Goal: Find specific page/section: Find specific page/section

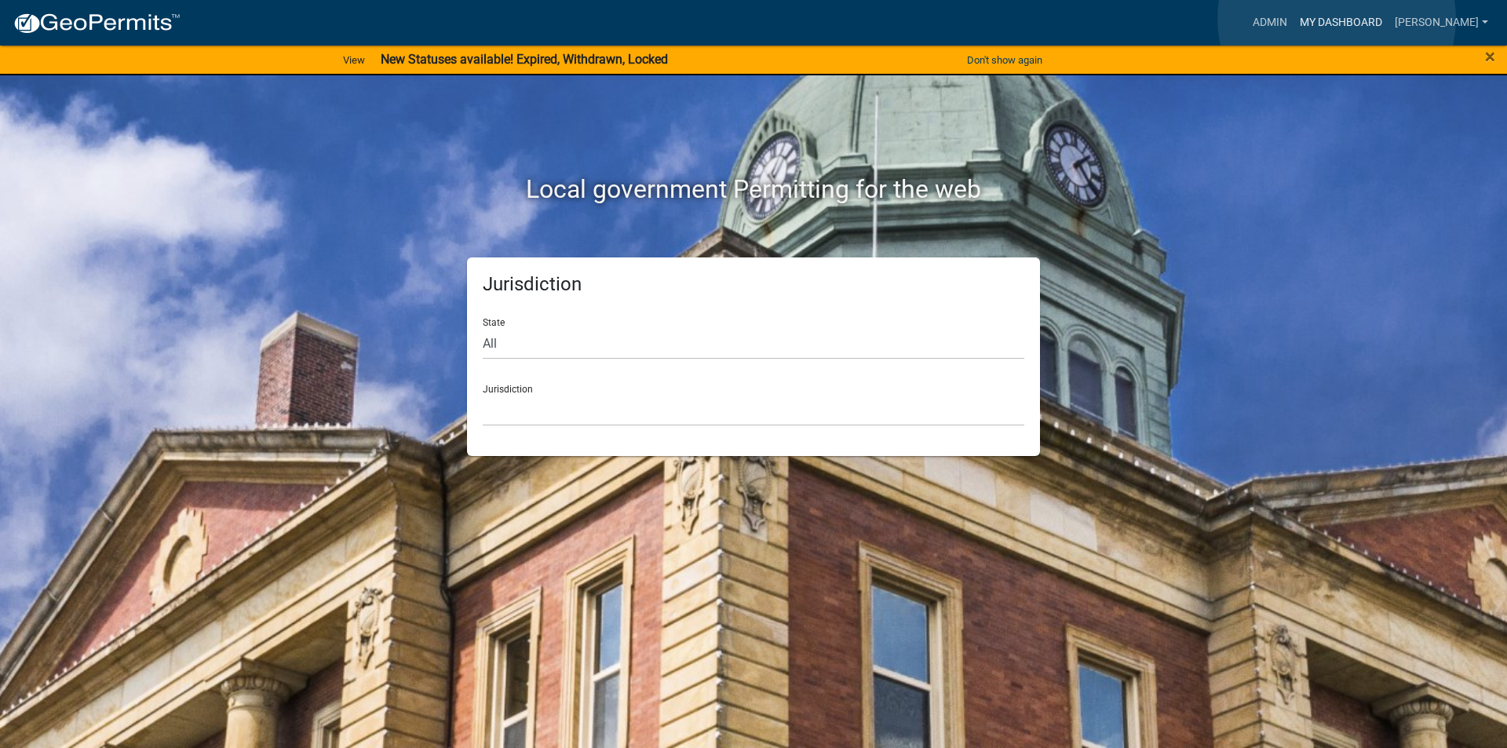
click at [1337, 19] on link "My Dashboard" at bounding box center [1341, 23] width 95 height 30
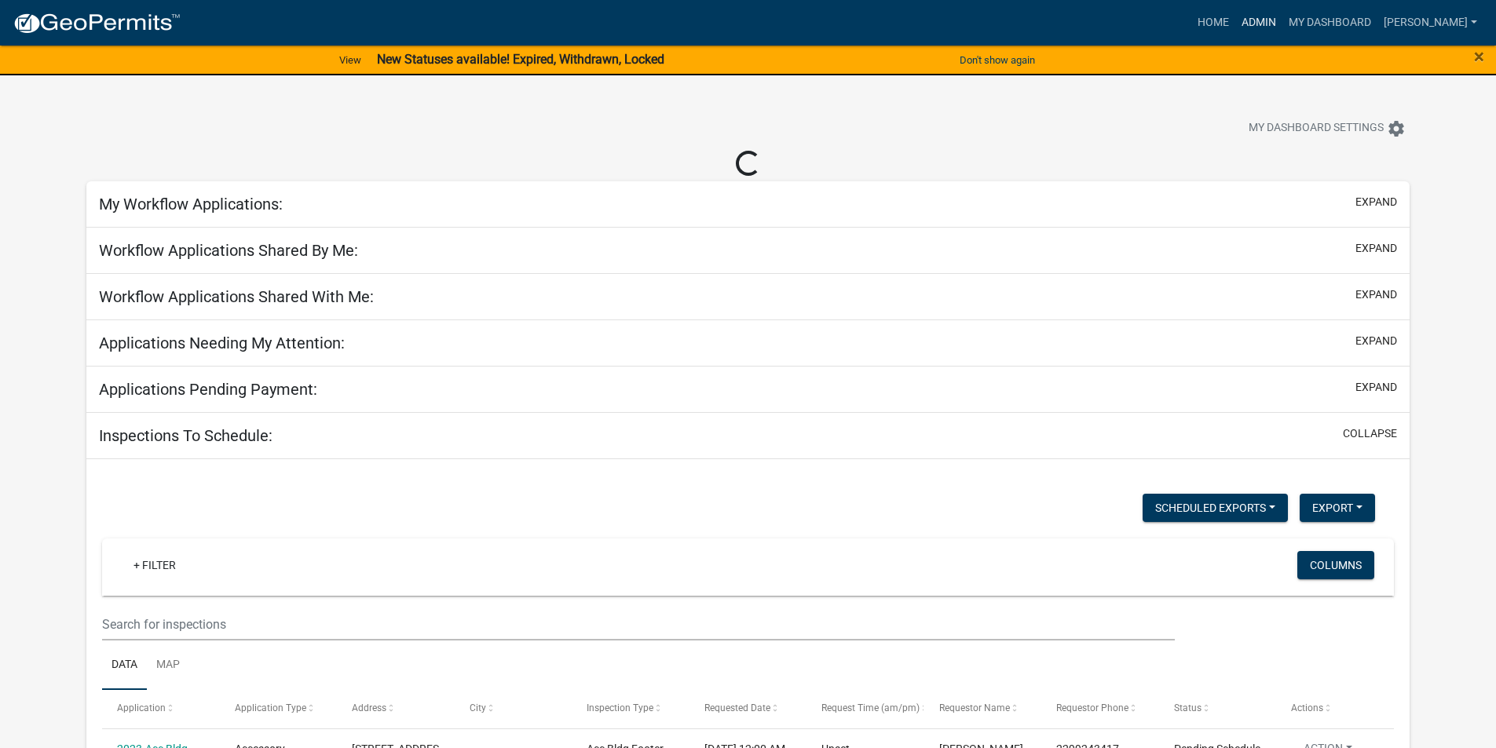
click at [1274, 17] on link "Admin" at bounding box center [1258, 23] width 47 height 30
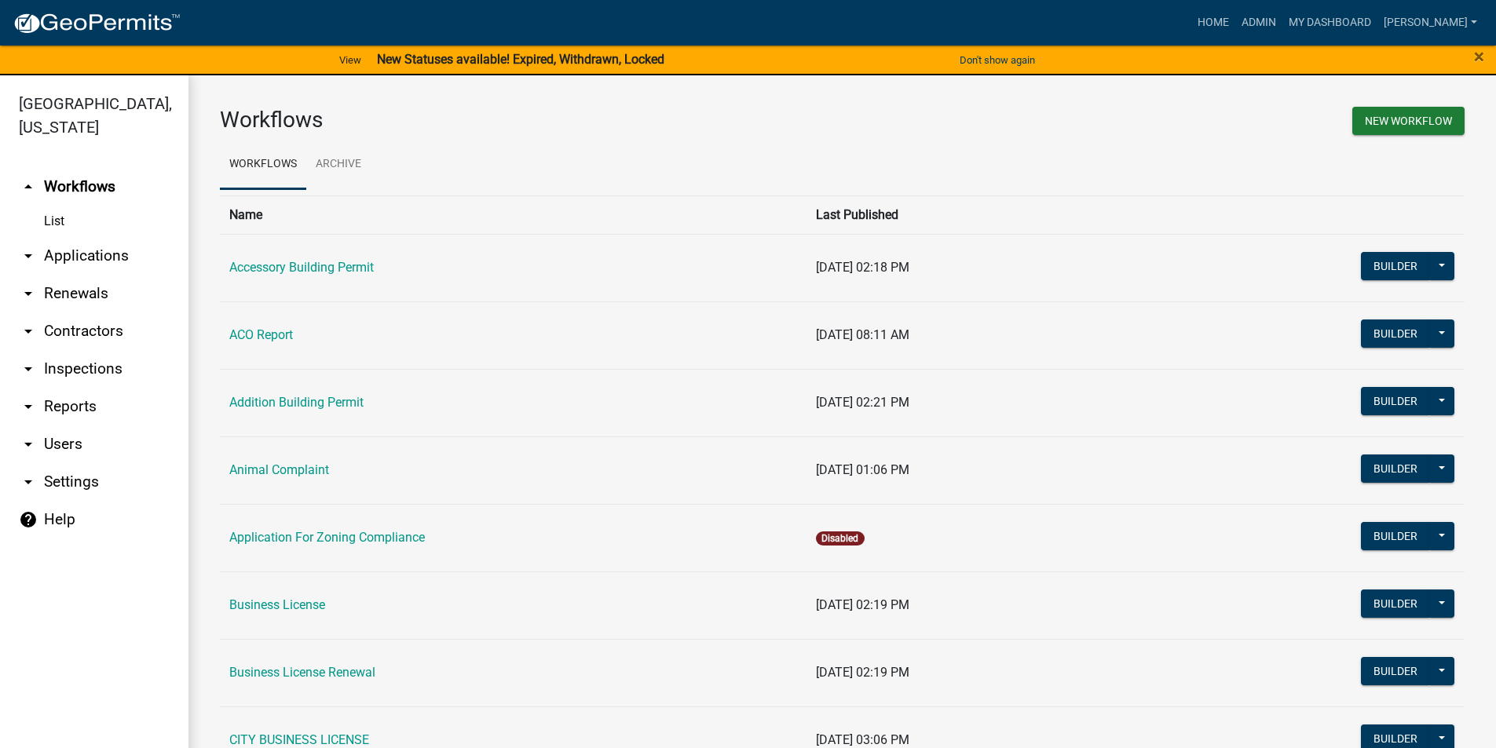
click at [83, 257] on link "arrow_drop_down Applications" at bounding box center [94, 256] width 188 height 38
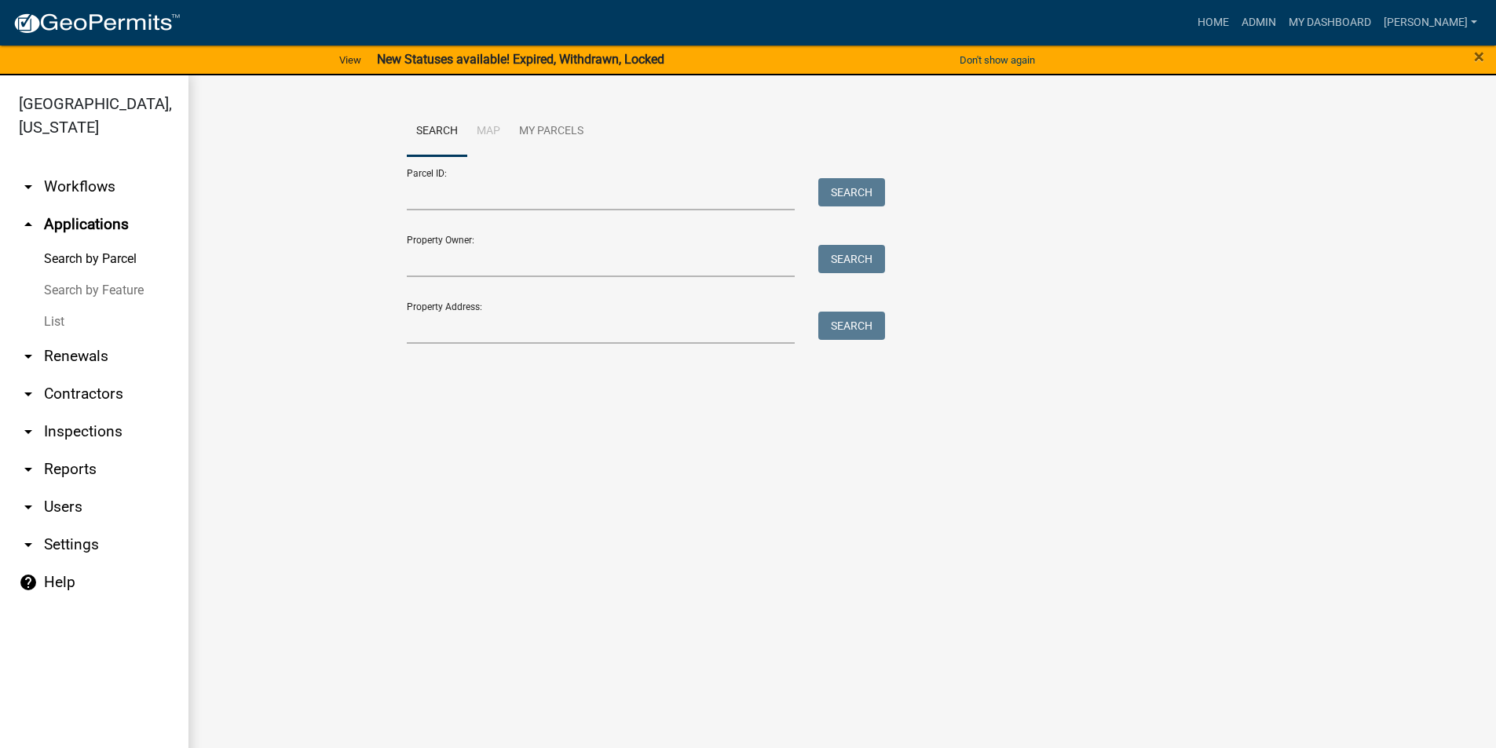
click at [67, 325] on link "List" at bounding box center [94, 321] width 188 height 31
